Goal: Task Accomplishment & Management: Use online tool/utility

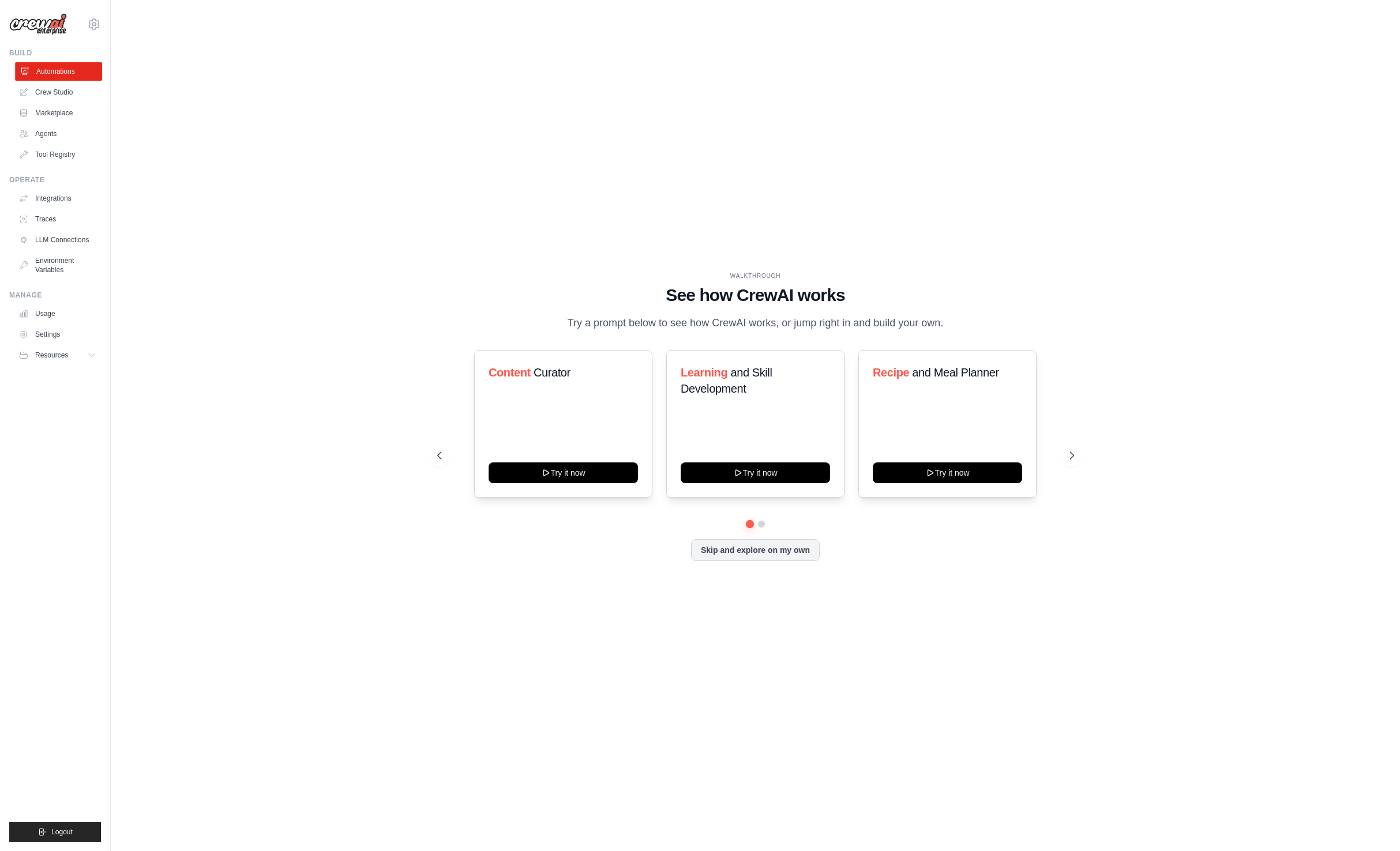
click at [61, 73] on link "Automations" at bounding box center [59, 72] width 87 height 19
click at [64, 138] on link "Agents" at bounding box center [59, 134] width 87 height 19
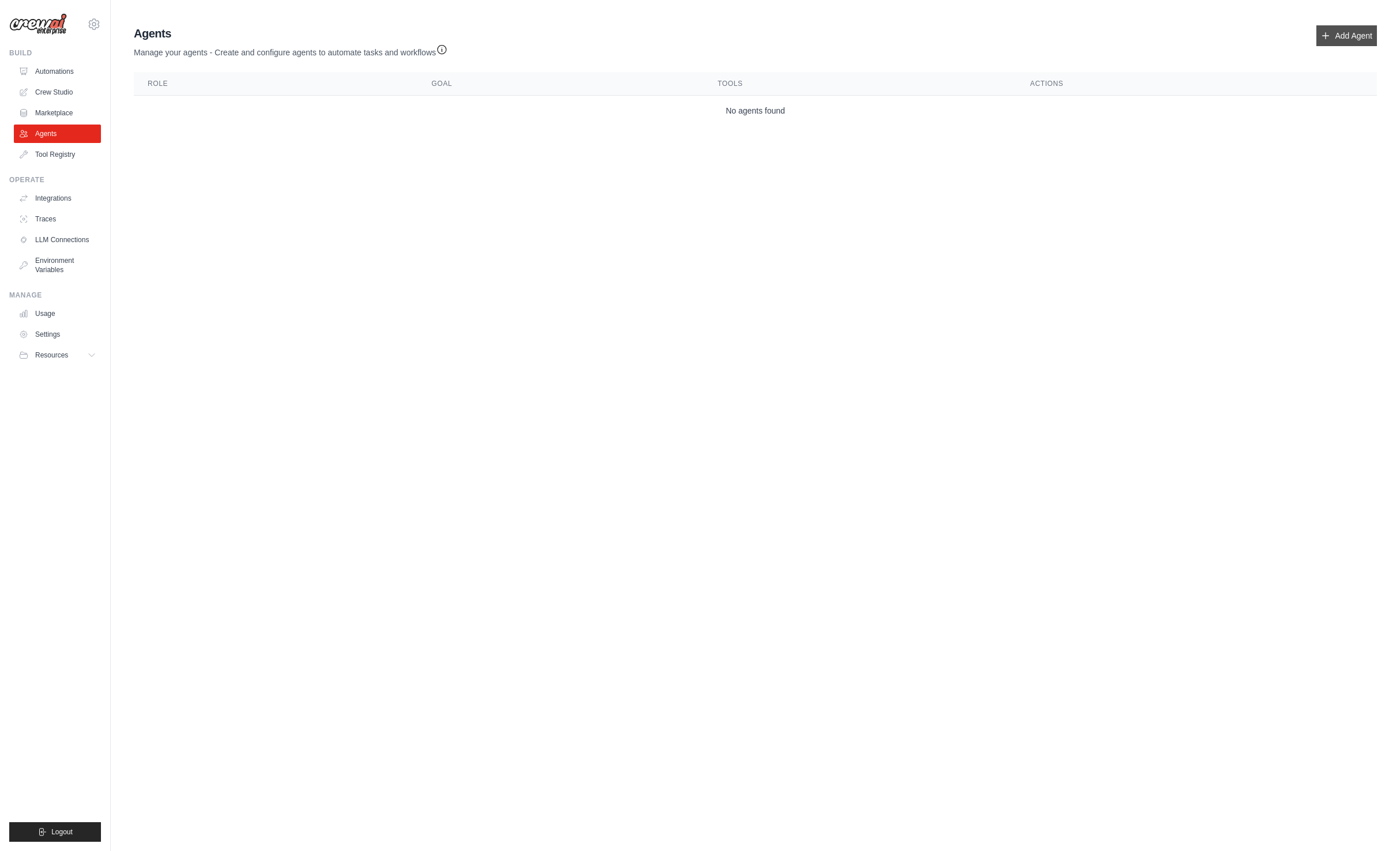
click at [1347, 31] on link "Add Agent" at bounding box center [1346, 36] width 60 height 21
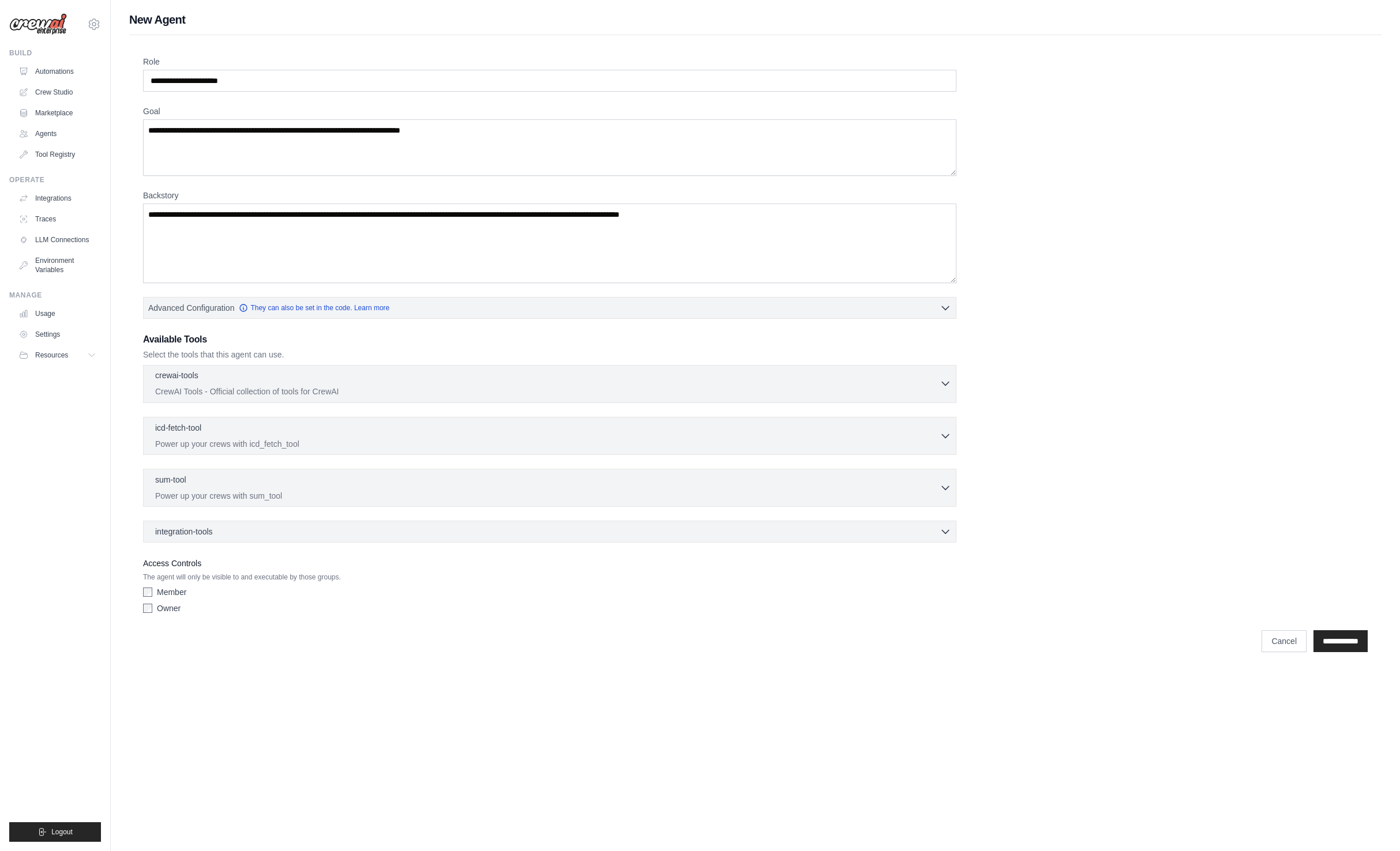
click at [237, 390] on p "CrewAI Tools - Official collection of tools for CrewAI" at bounding box center [547, 391] width 785 height 11
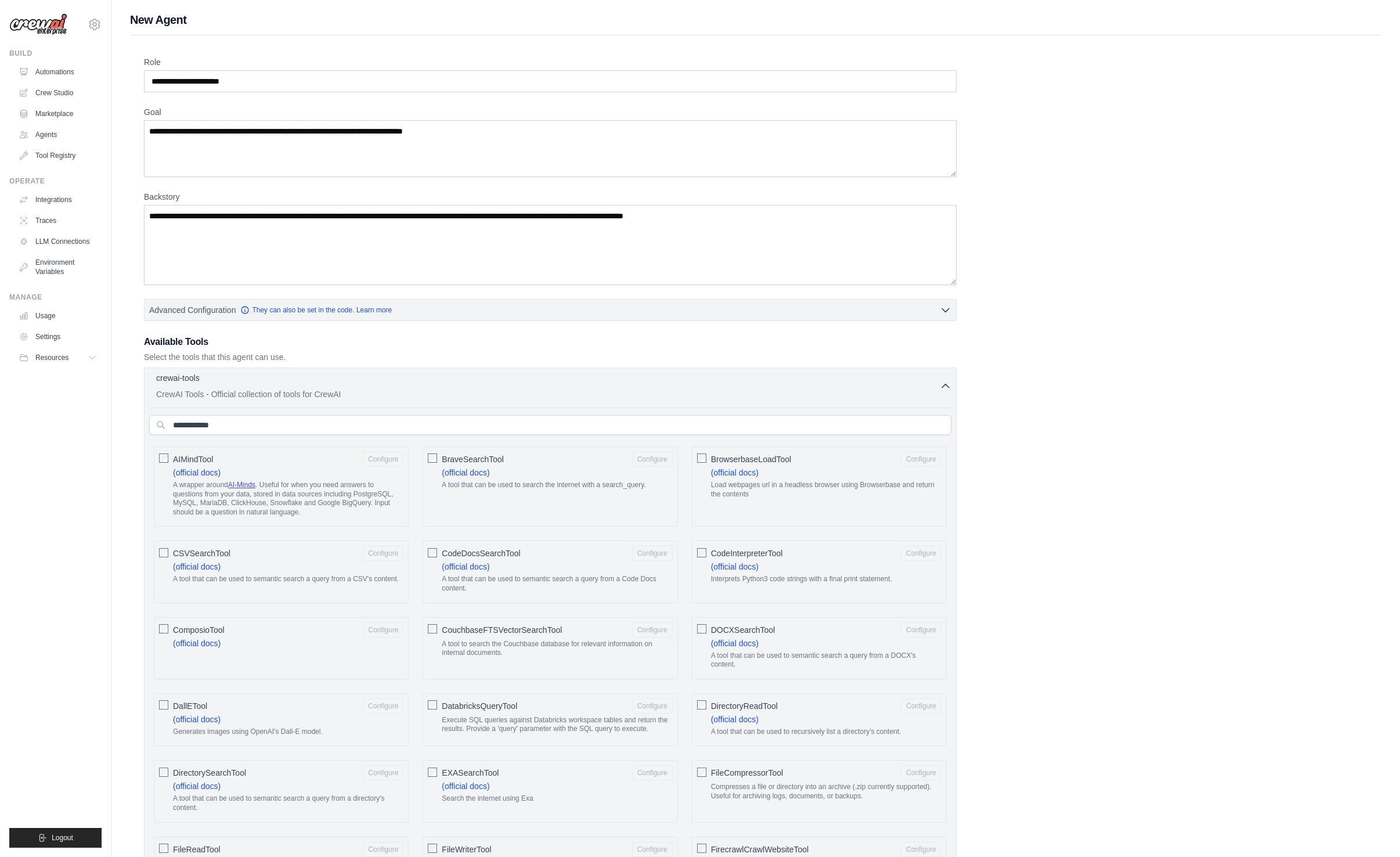
click at [402, 397] on p "CrewAI Tools - Official collection of tools for CrewAI" at bounding box center [548, 394] width 784 height 11
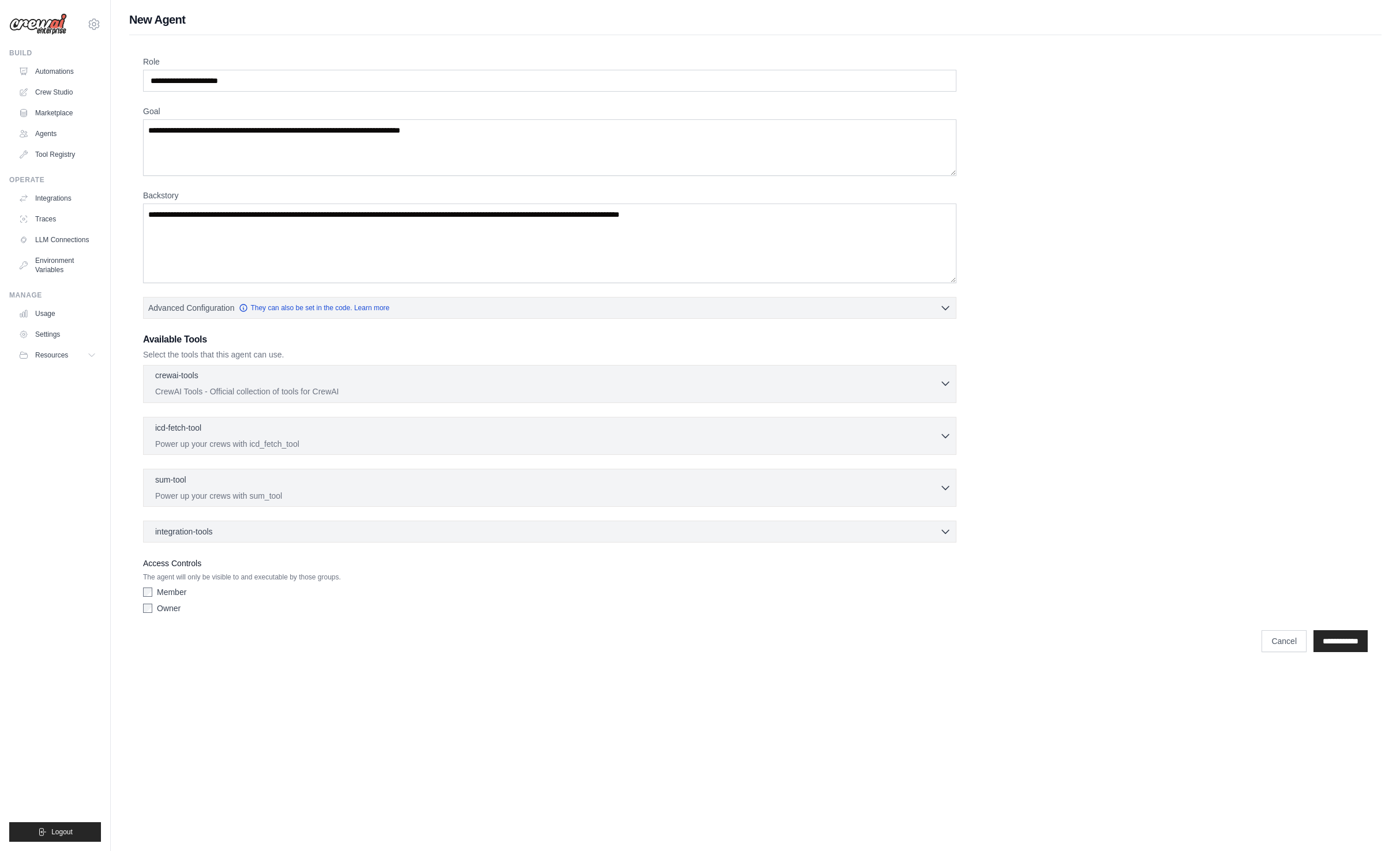
click at [399, 394] on p "CrewAI Tools - Official collection of tools for CrewAI" at bounding box center [547, 391] width 785 height 11
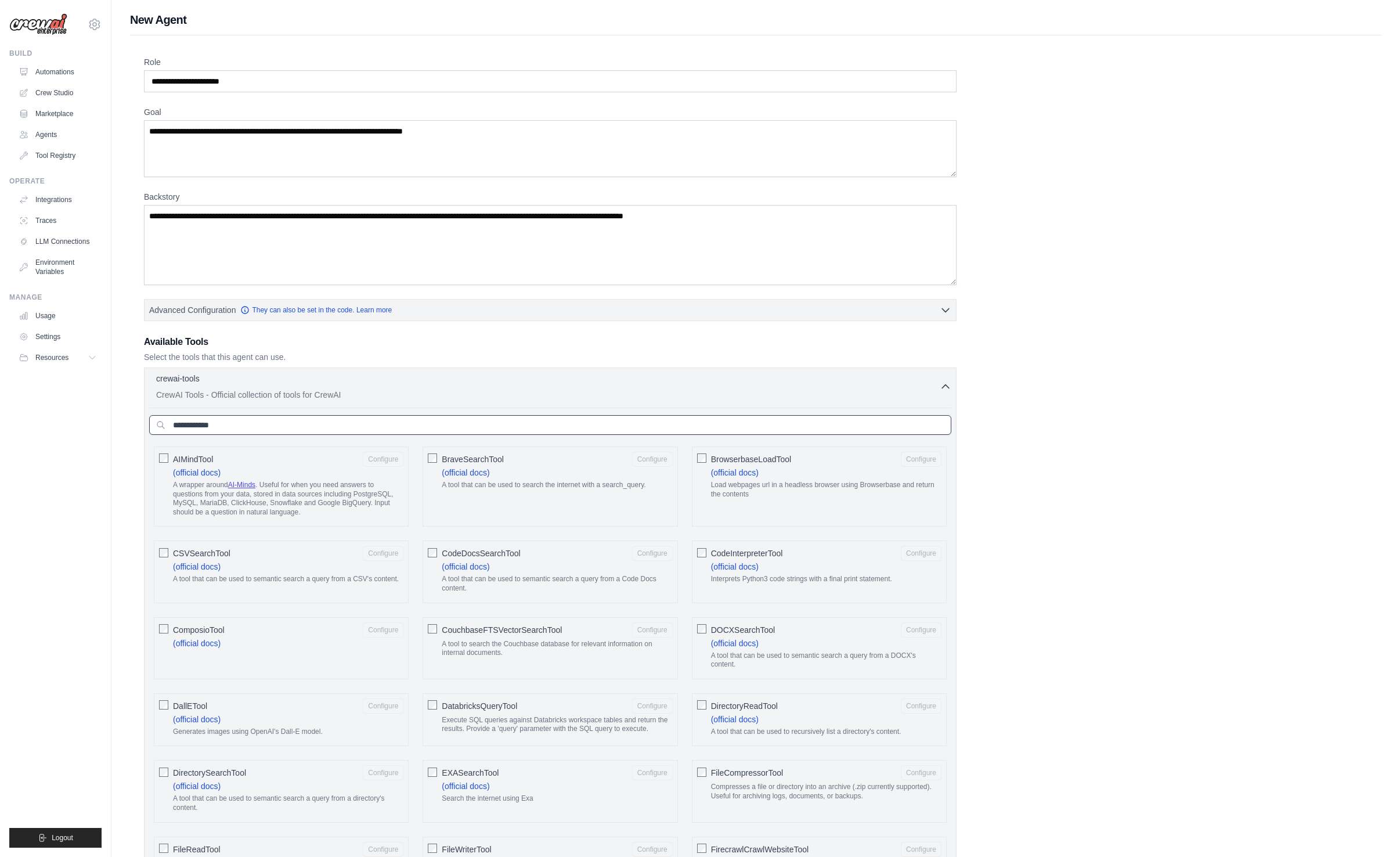
click at [207, 430] on input "text" at bounding box center [550, 425] width 802 height 20
click at [233, 429] on input "text" at bounding box center [550, 425] width 802 height 20
click at [468, 348] on h3 "Available Tools" at bounding box center [550, 342] width 813 height 14
click at [179, 358] on p "Select the tools that this agent can use." at bounding box center [550, 357] width 813 height 11
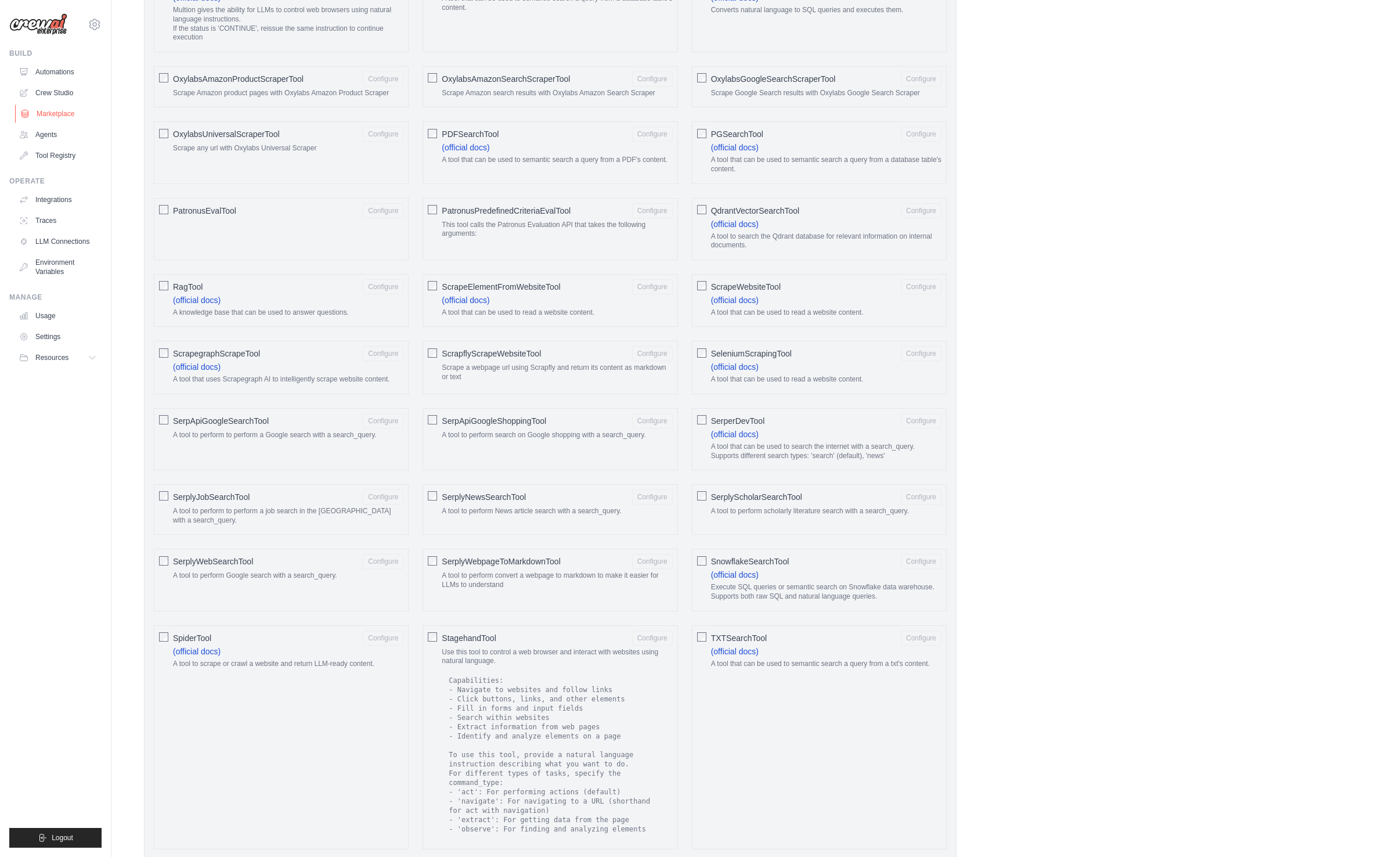
scroll to position [1187, 0]
click at [58, 156] on link "Tool Registry" at bounding box center [59, 156] width 88 height 19
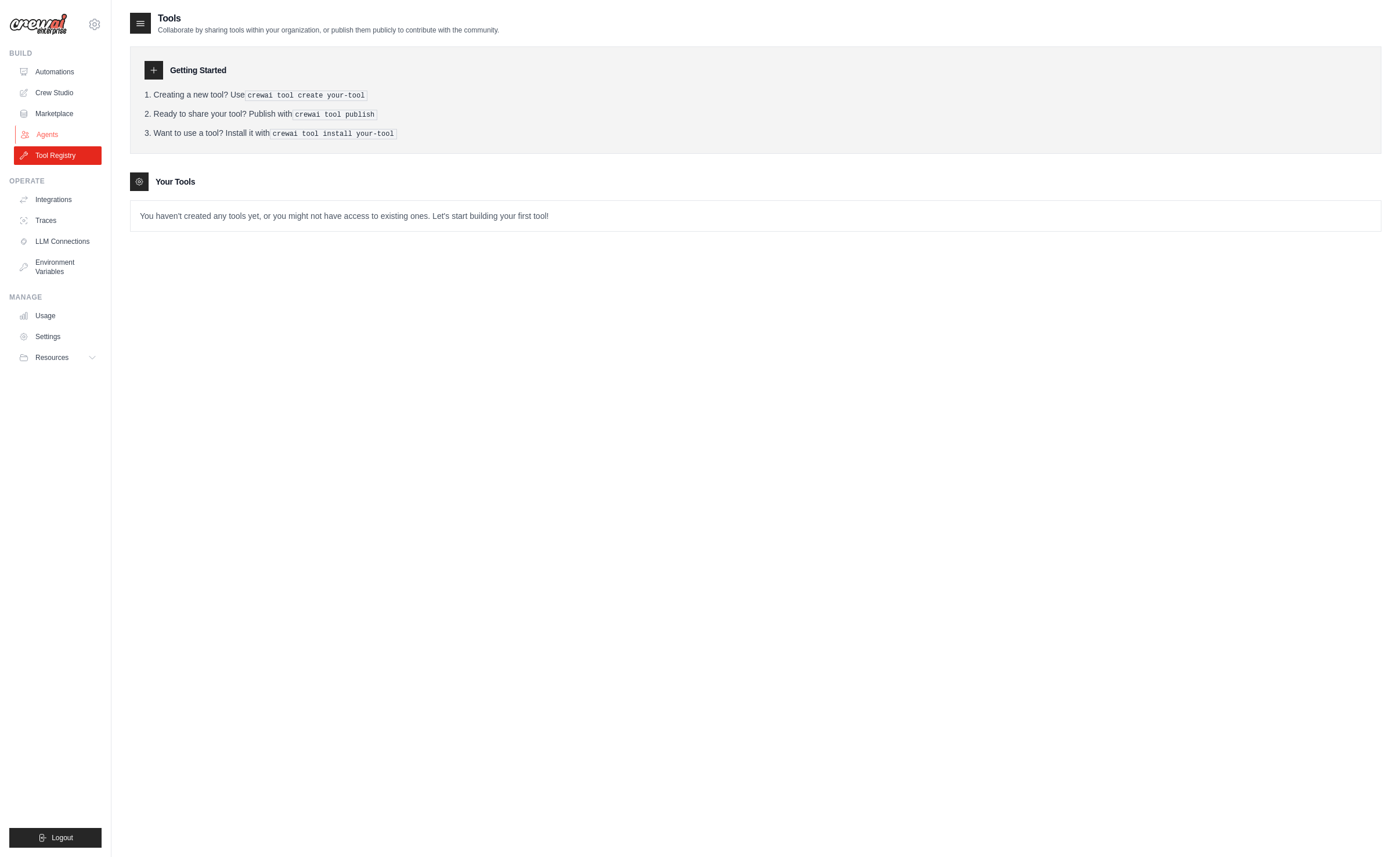
click at [61, 129] on link "Agents" at bounding box center [59, 135] width 88 height 19
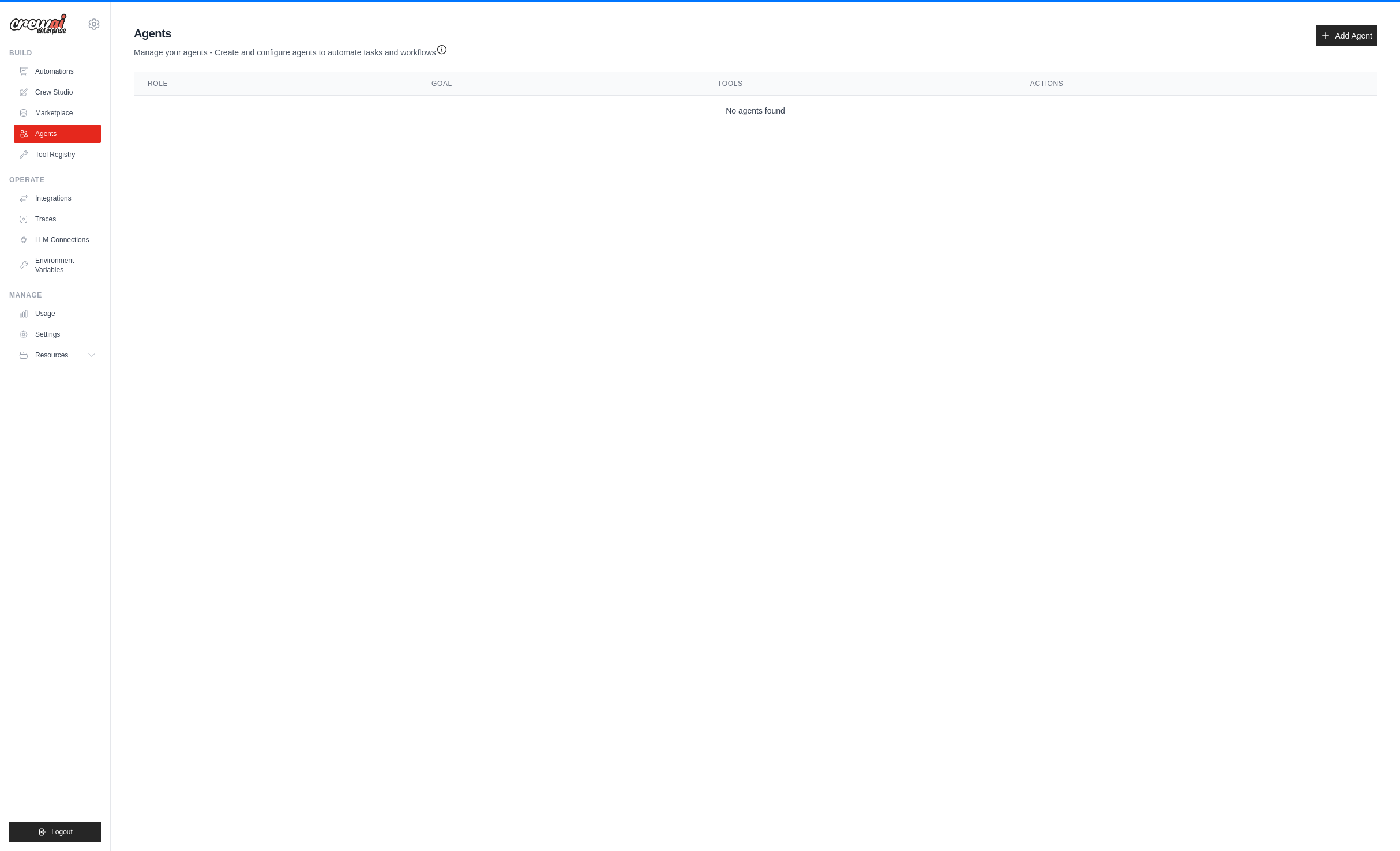
click at [64, 111] on link "Marketplace" at bounding box center [58, 113] width 87 height 19
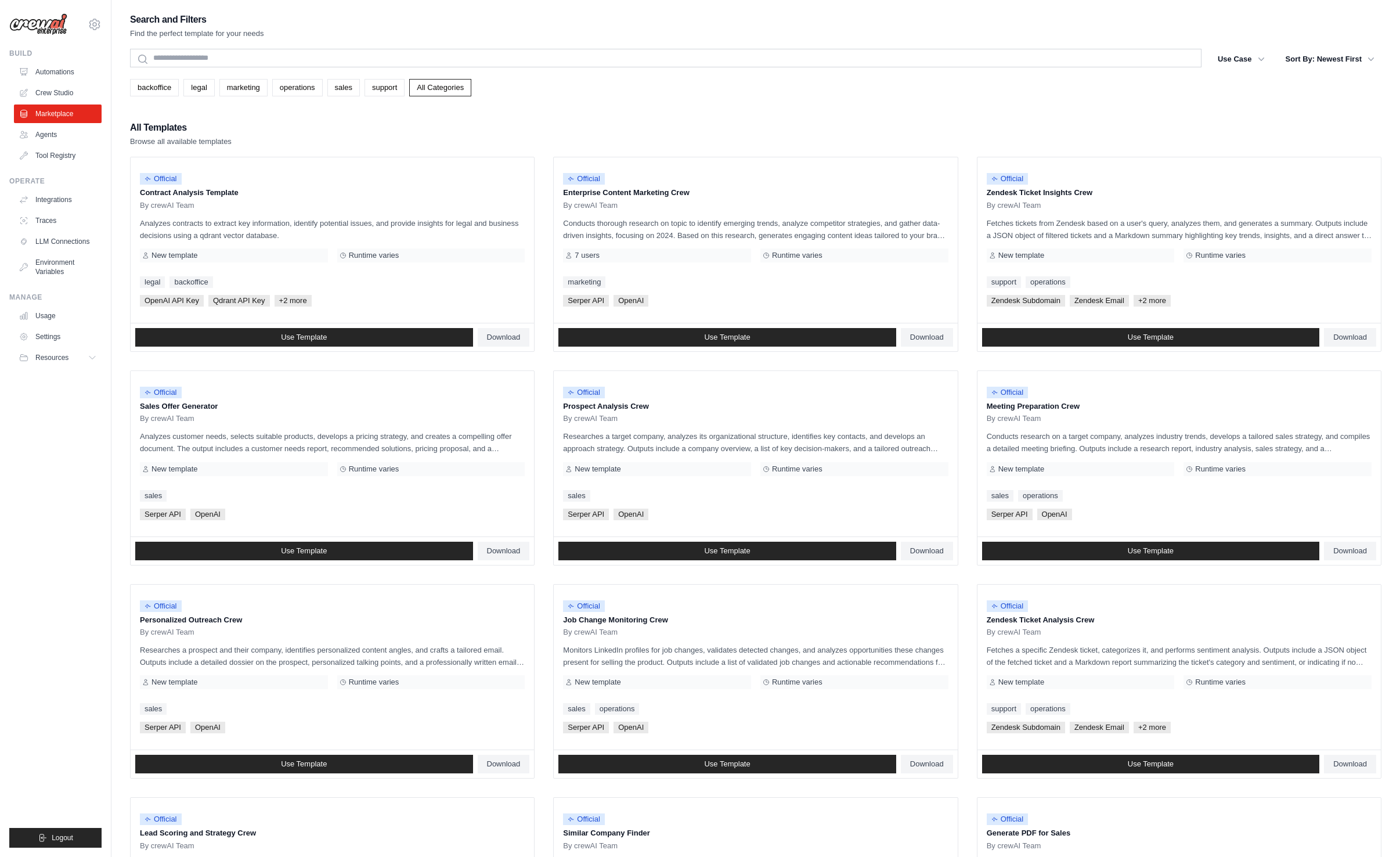
click at [68, 81] on ul "Automations Crew Studio Marketplace Agents Tool Registry" at bounding box center [58, 113] width 88 height 102
click at [65, 94] on link "Crew Studio" at bounding box center [59, 93] width 88 height 19
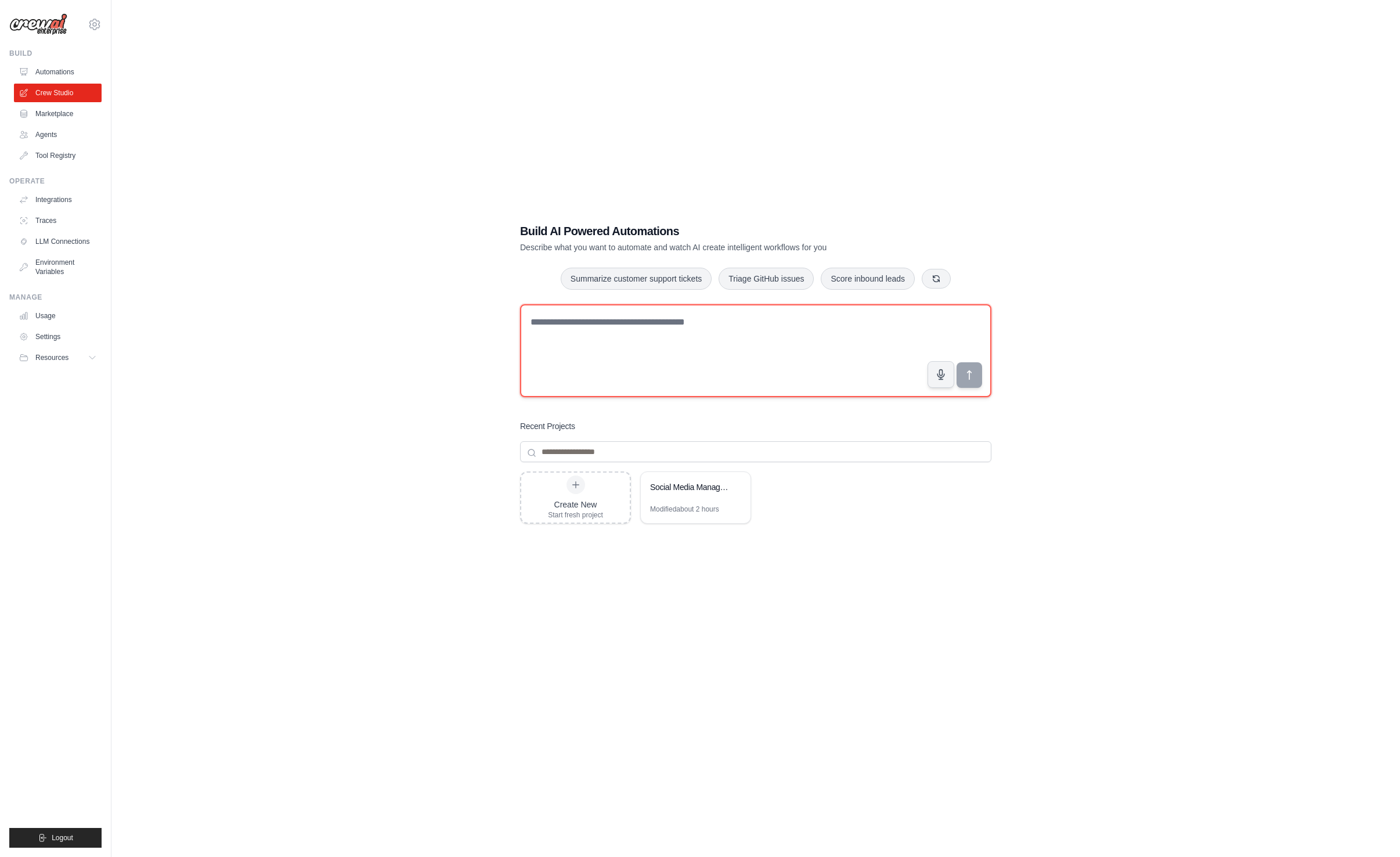
click at [656, 349] on textarea at bounding box center [756, 351] width 471 height 93
click at [612, 368] on textarea at bounding box center [756, 351] width 471 height 93
paste textarea "**********"
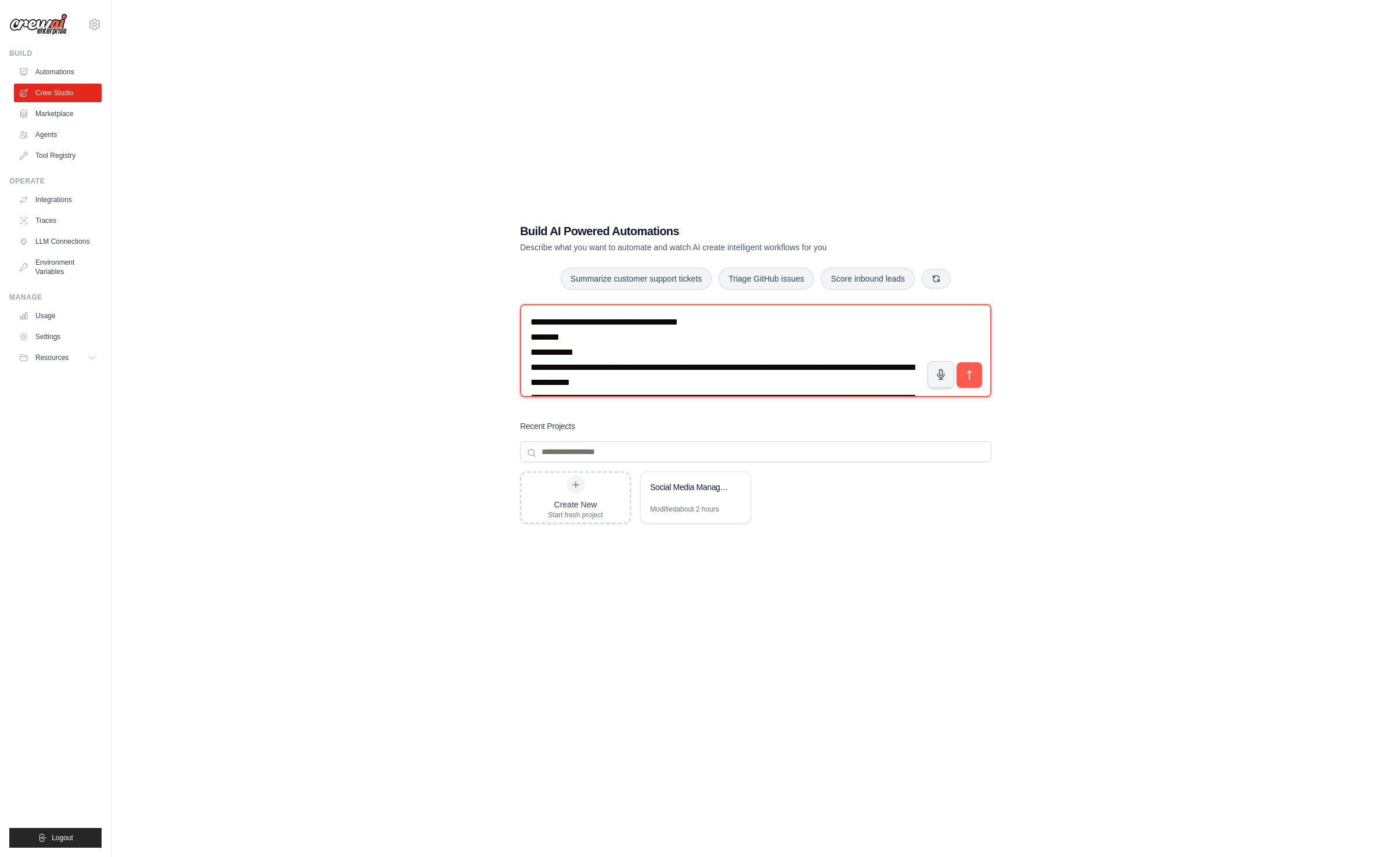
scroll to position [6607, 0]
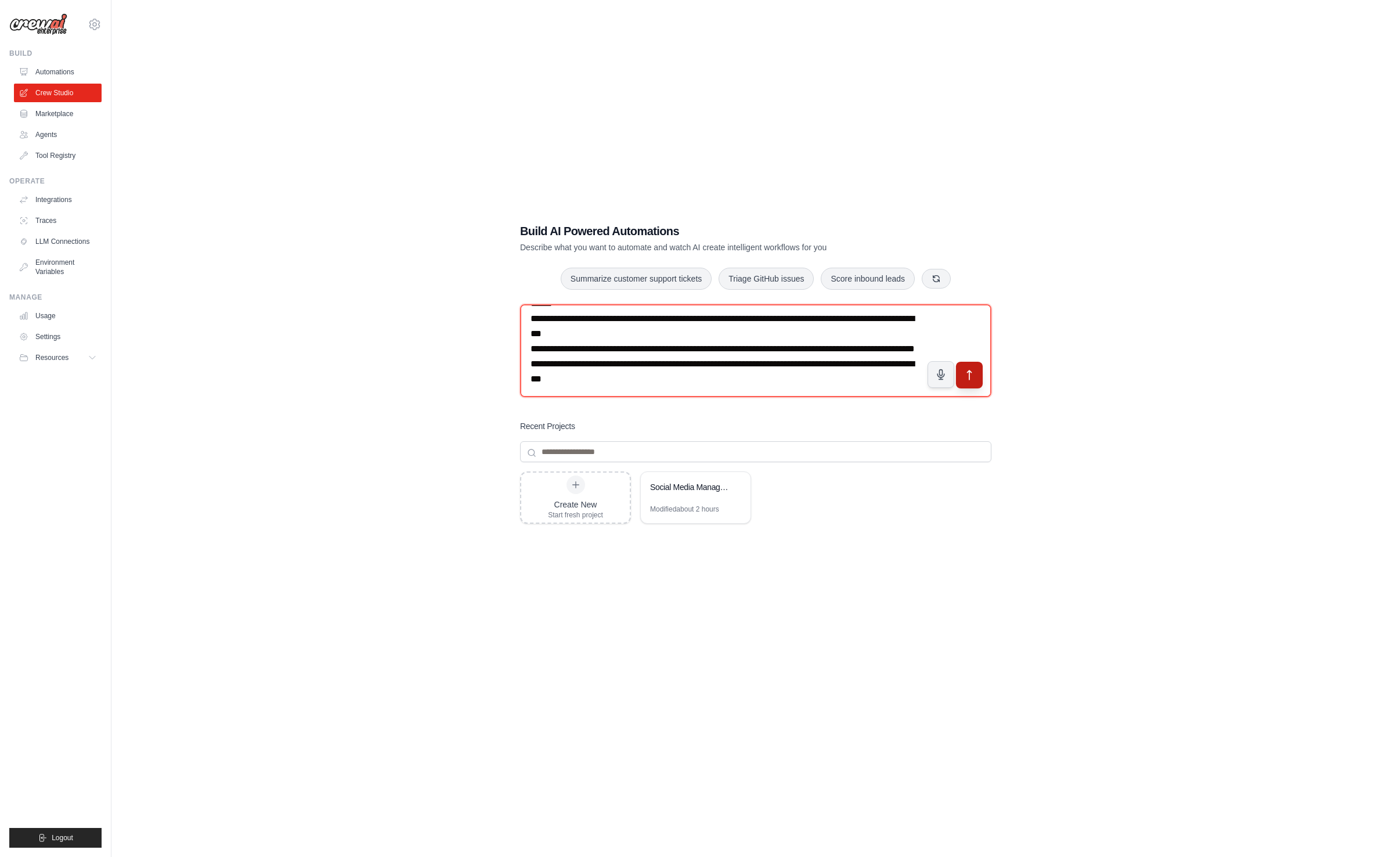
type textarea "**********"
click at [964, 364] on button "submit" at bounding box center [970, 375] width 27 height 27
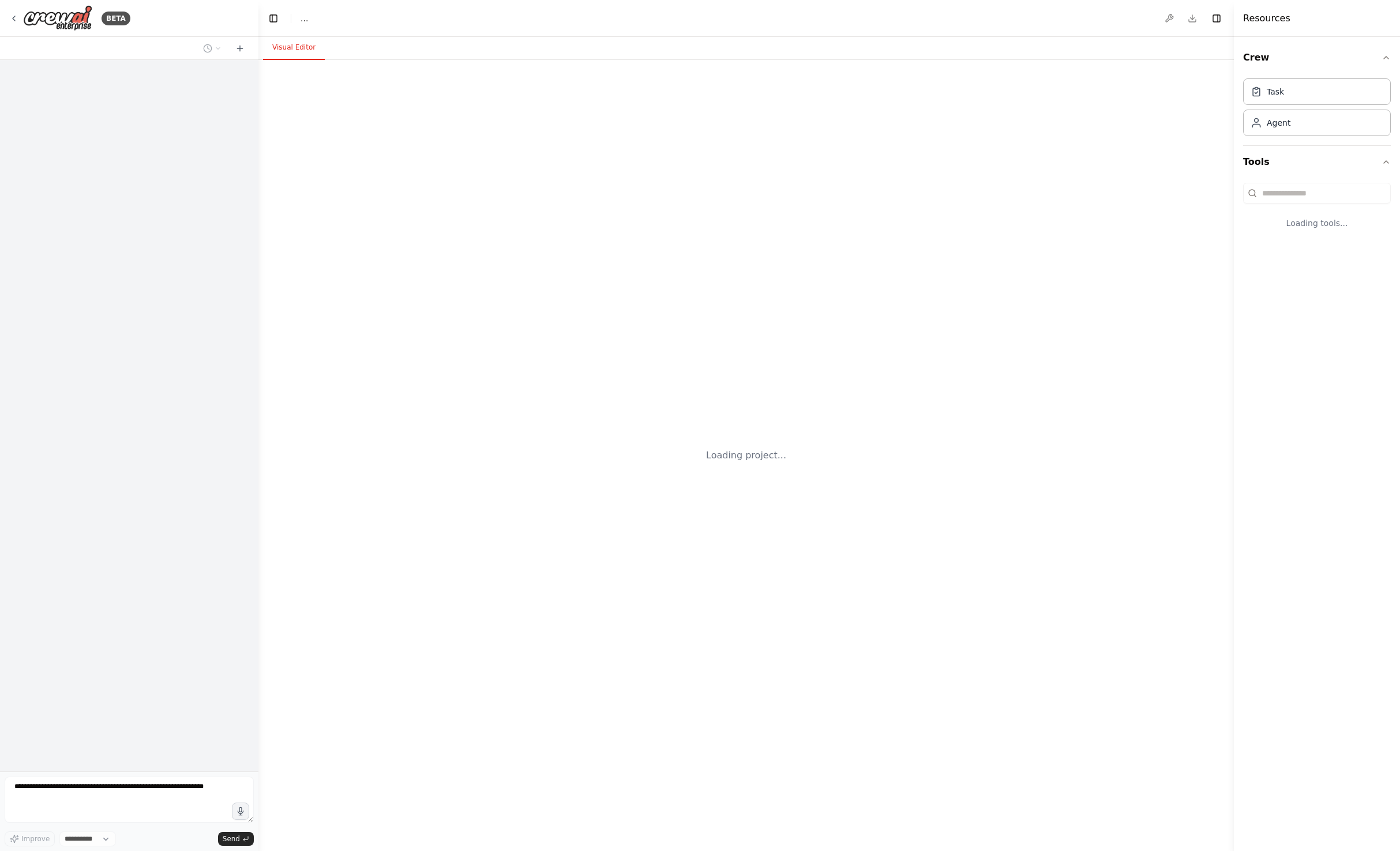
select select "****"
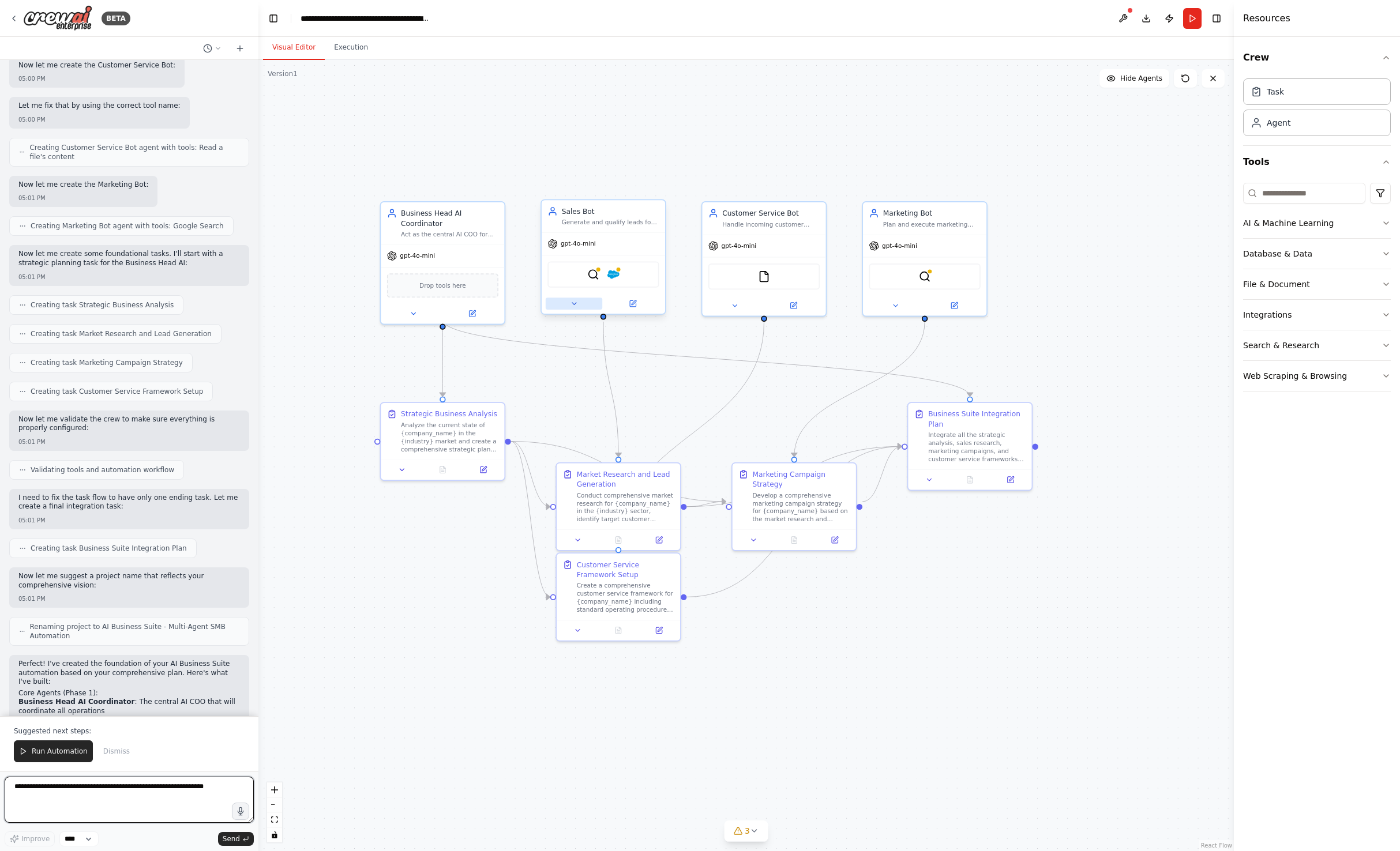
scroll to position [3639, 0]
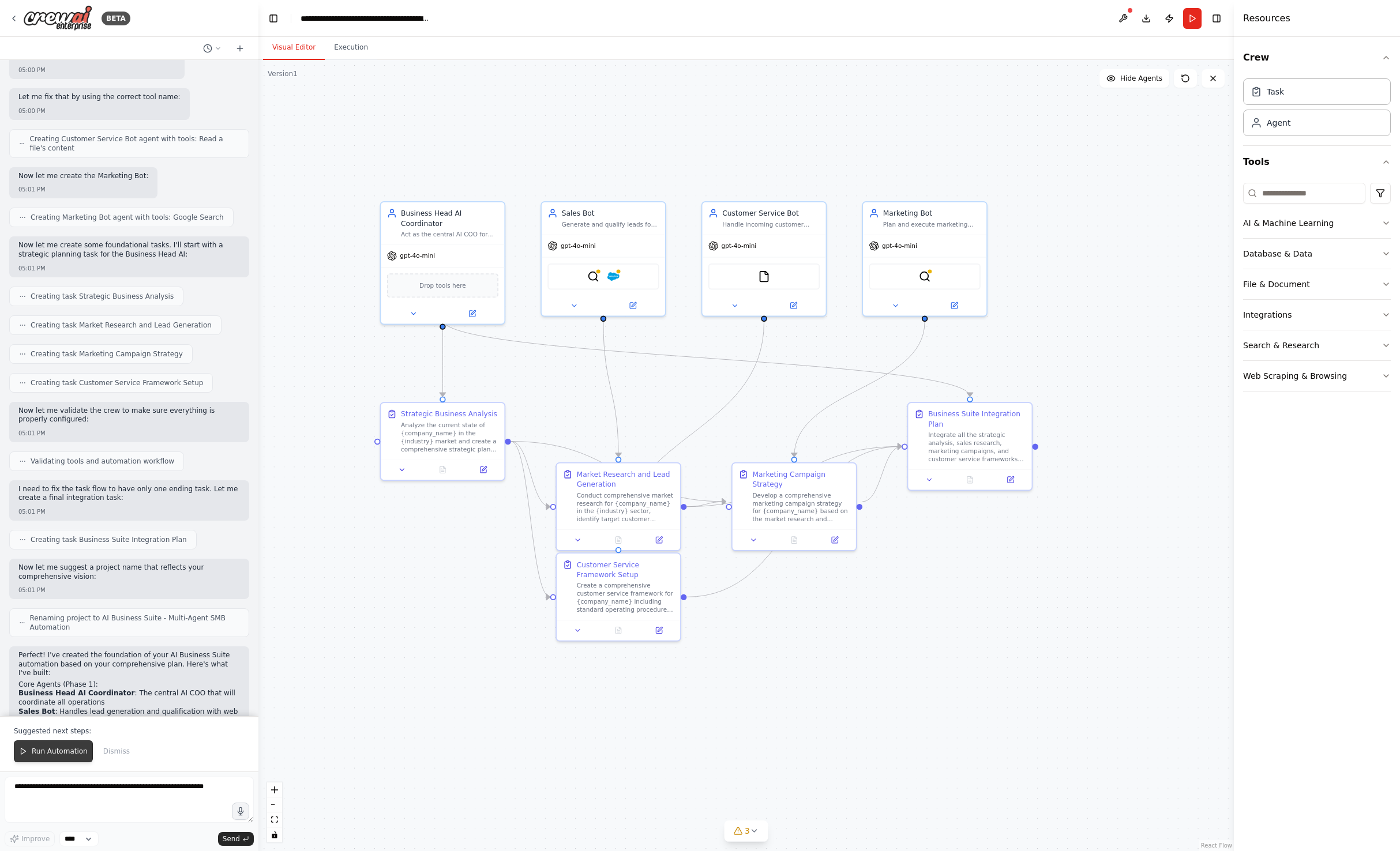
click at [37, 755] on span "Run Automation" at bounding box center [60, 752] width 56 height 9
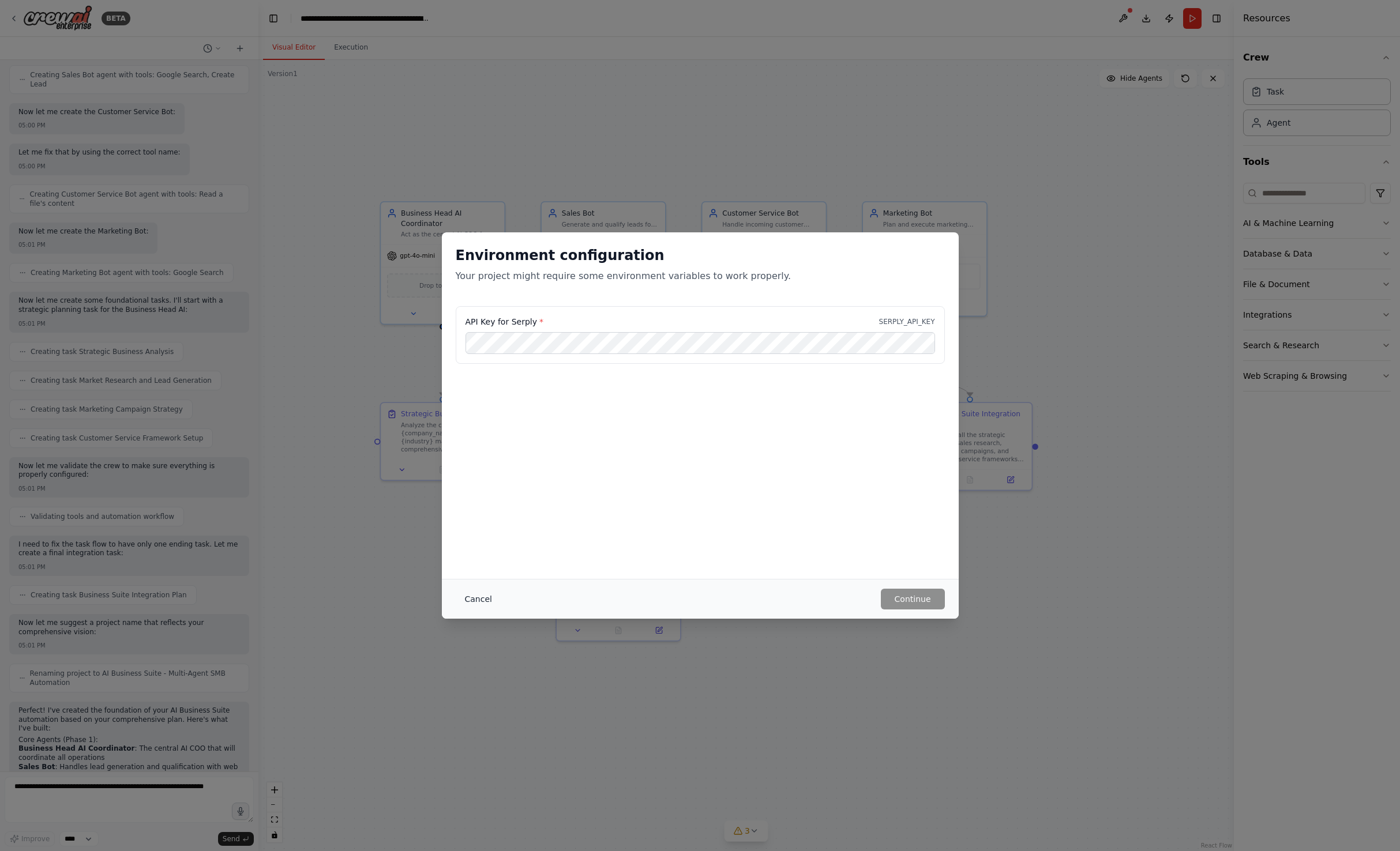
click at [474, 599] on button "Cancel" at bounding box center [478, 599] width 45 height 21
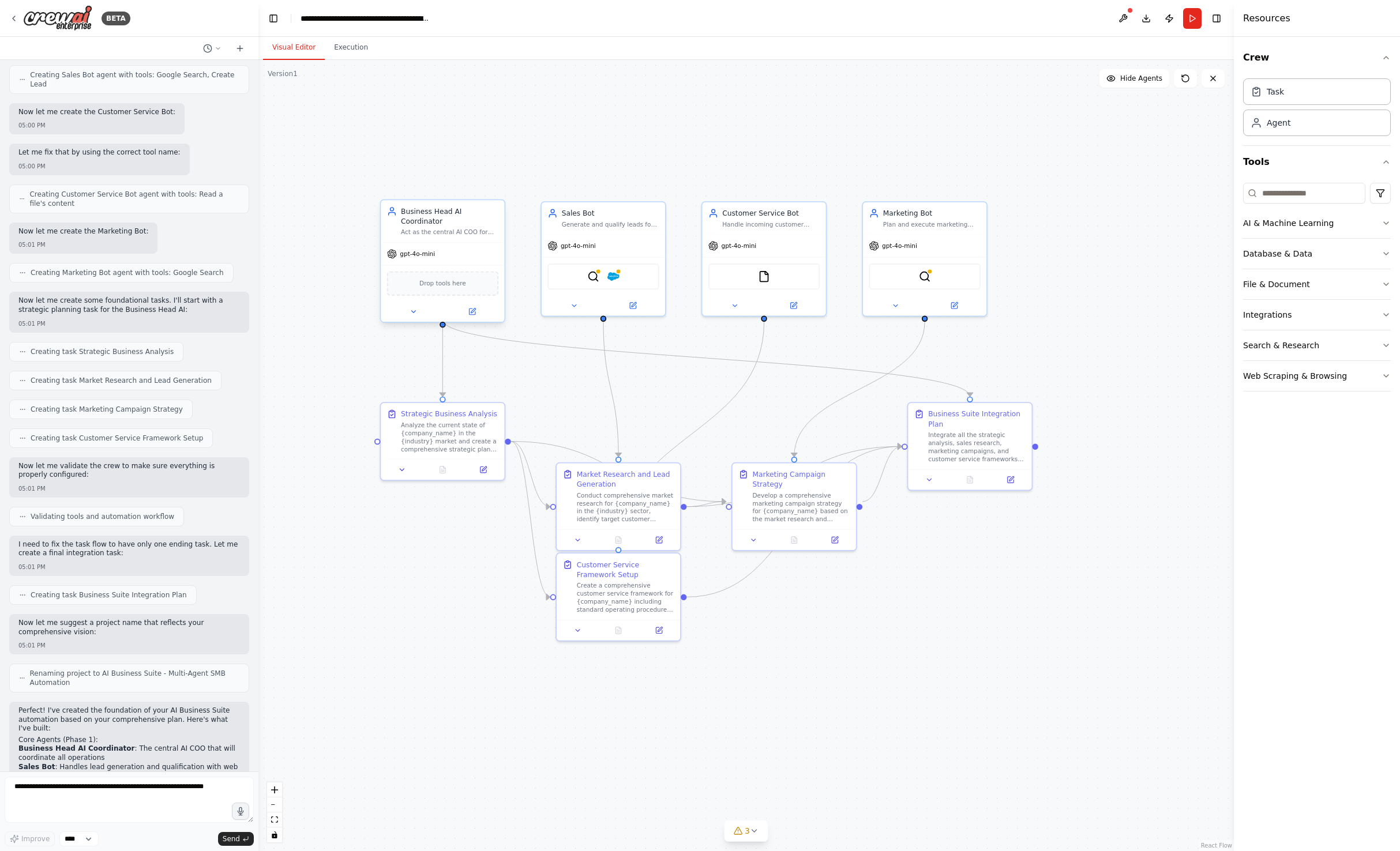
click at [470, 243] on div "gpt-4o-mini" at bounding box center [442, 253] width 124 height 22
click at [441, 279] on span "Drop tools here" at bounding box center [441, 284] width 46 height 9
click at [245, 421] on div "Subscription tiers: Starter 3 Receptionist, Sales and Customer Service bots wit…" at bounding box center [129, 415] width 258 height 712
click at [599, 508] on div "Conduct comprehensive market research for {company_name} in the {industry} sect…" at bounding box center [625, 506] width 97 height 32
click at [628, 514] on div "Conduct comprehensive market research for {company_name} in the {industry} sect…" at bounding box center [625, 506] width 97 height 32
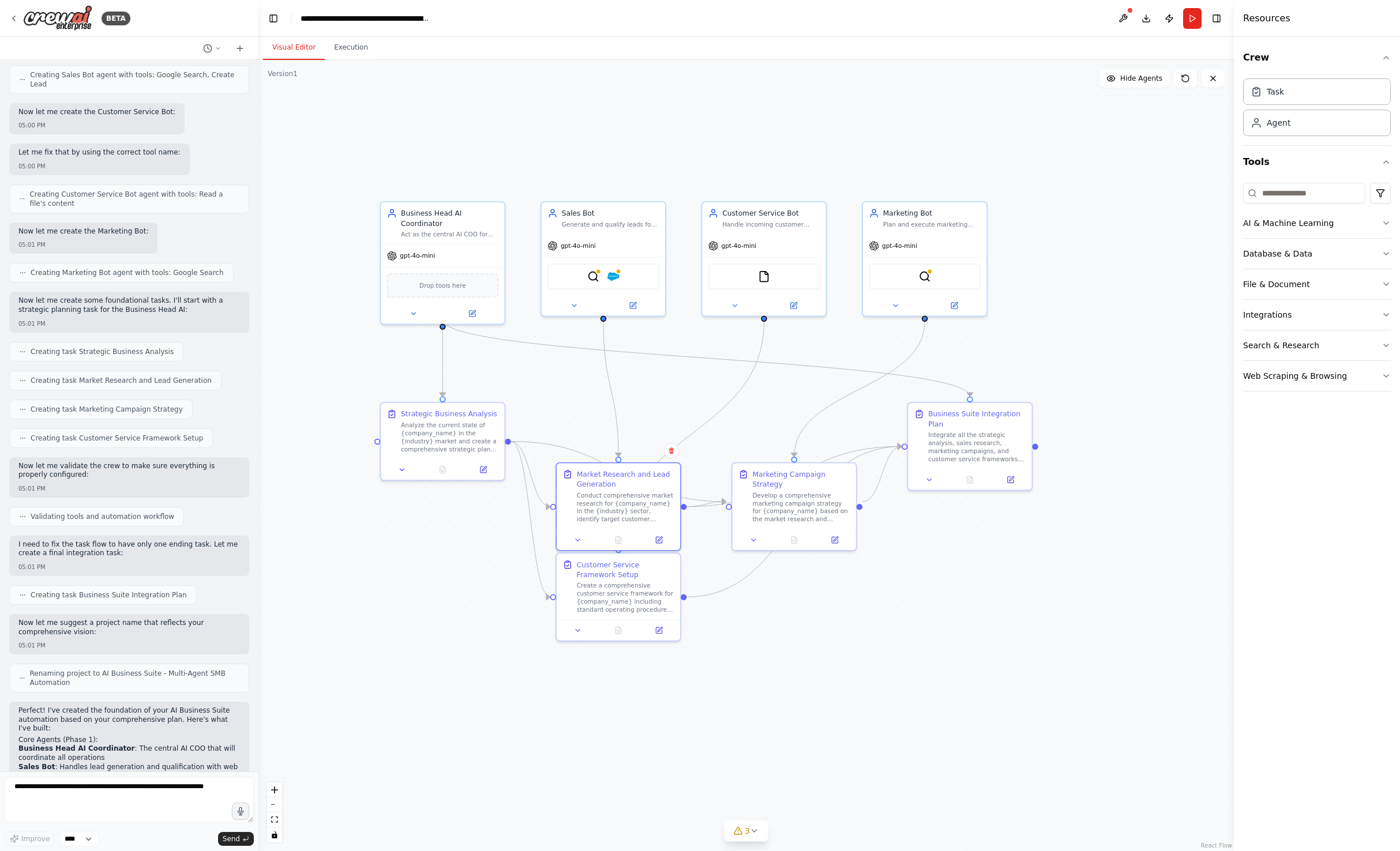
click at [822, 657] on div ".deletable-edge-delete-btn { width: 20px; height: 20px; border: 0px solid #ffff…" at bounding box center [746, 455] width 976 height 791
click at [164, 805] on textarea at bounding box center [130, 800] width 250 height 46
click at [1192, 20] on button "Run" at bounding box center [1192, 19] width 19 height 21
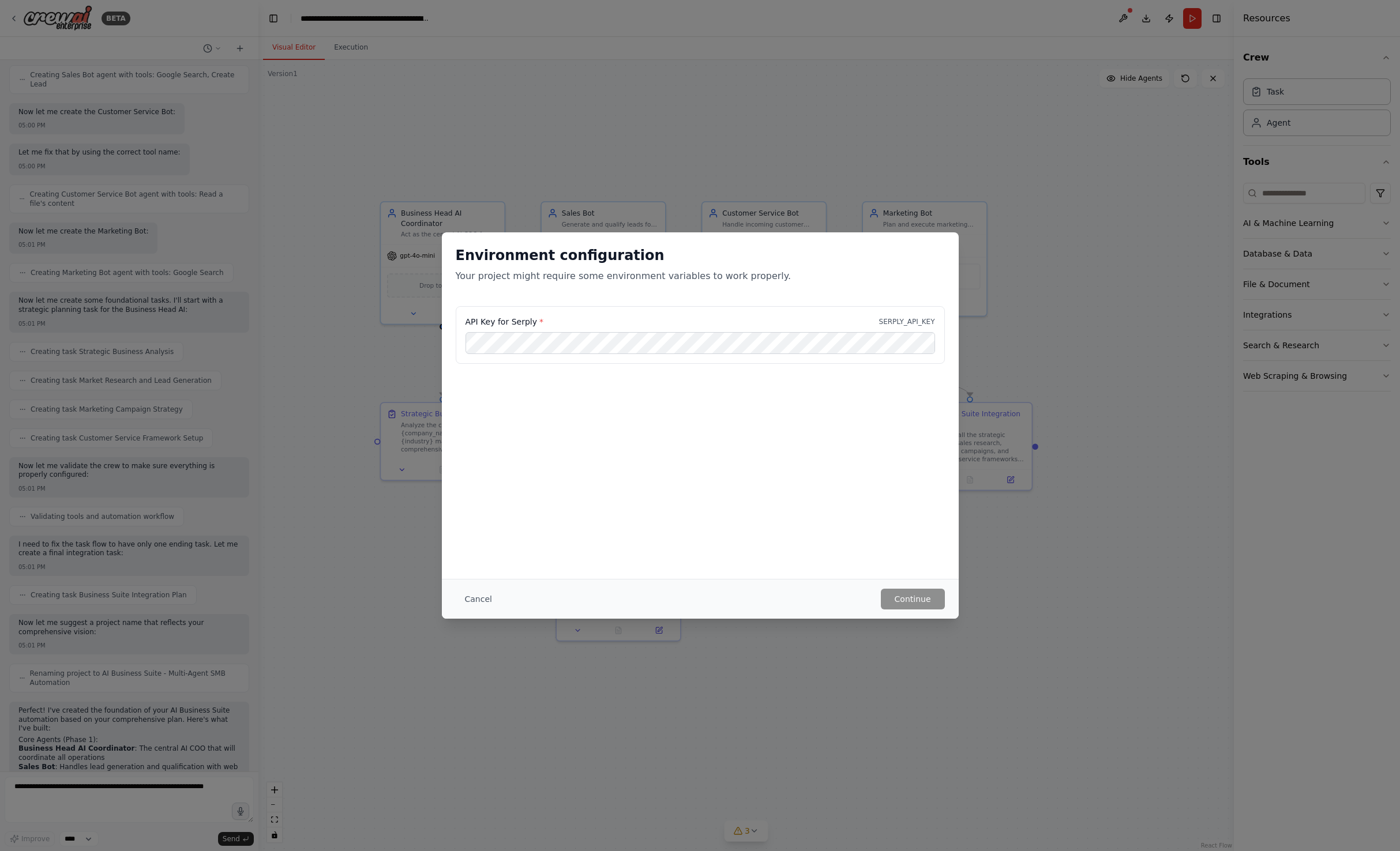
click at [931, 270] on p "Your project might require some environment variables to work properly." at bounding box center [700, 276] width 489 height 14
click at [463, 599] on button "Cancel" at bounding box center [478, 599] width 45 height 21
